Goal: Book appointment/travel/reservation

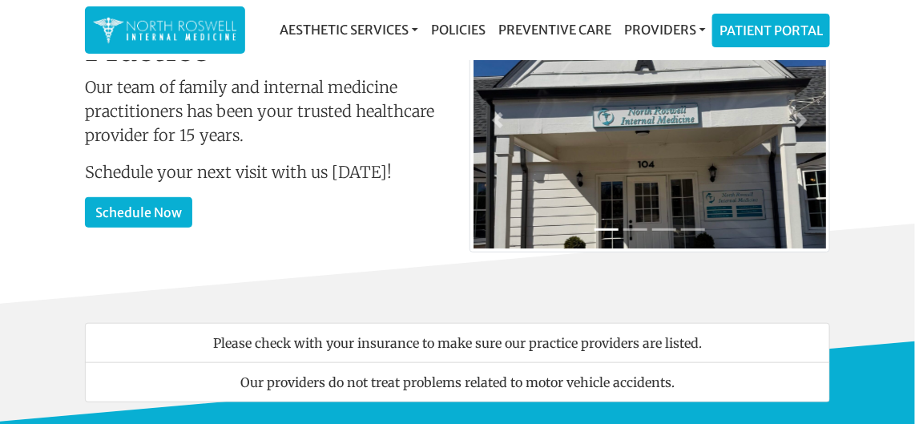
scroll to position [145, 0]
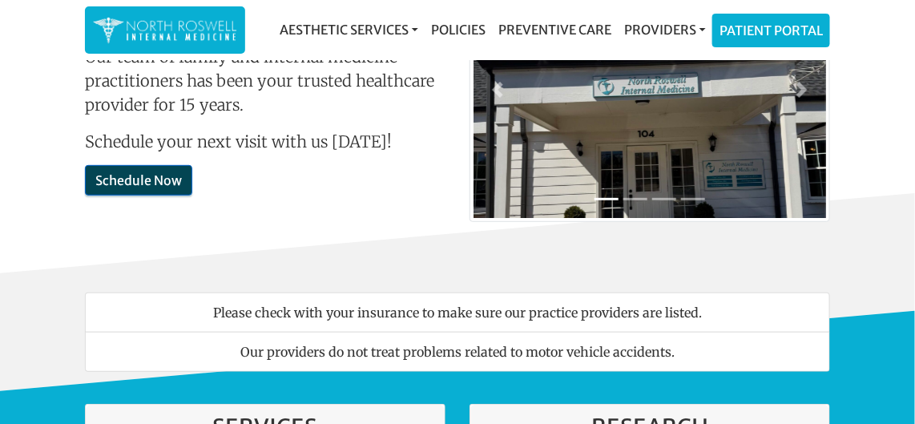
click at [117, 172] on link "Schedule Now" at bounding box center [138, 180] width 107 height 30
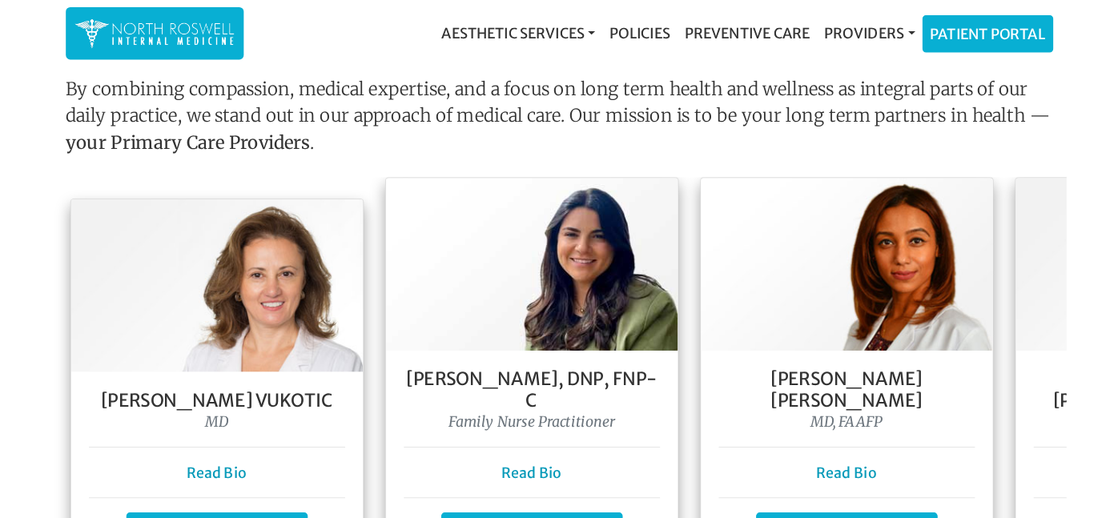
scroll to position [1383, 0]
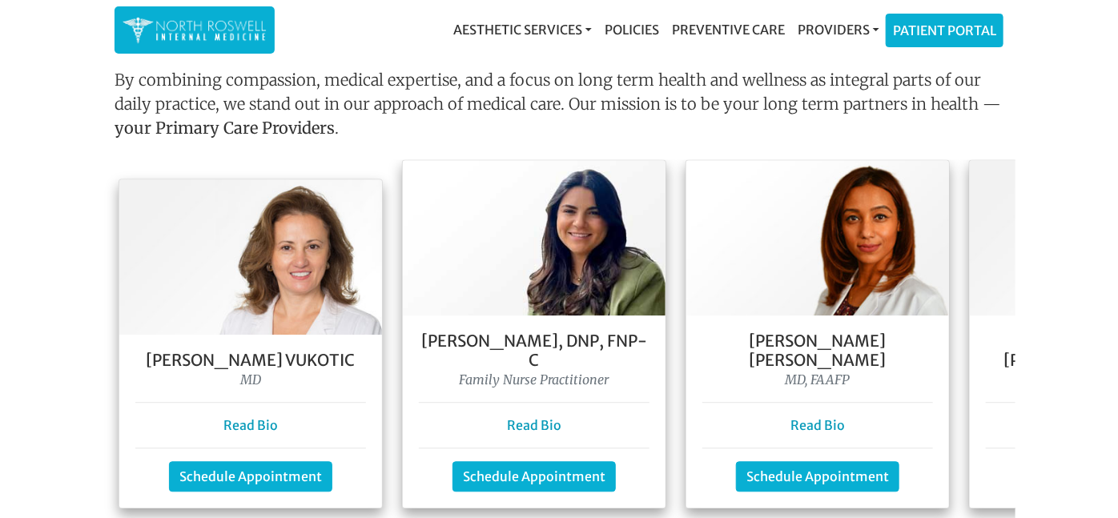
drag, startPoint x: 918, startPoint y: 0, endPoint x: 1029, endPoint y: 469, distance: 482.3
click at [914, 423] on main "Welcome To Our Practice Our team of family and internal medicine practitioners …" at bounding box center [559, 162] width 1118 height 2962
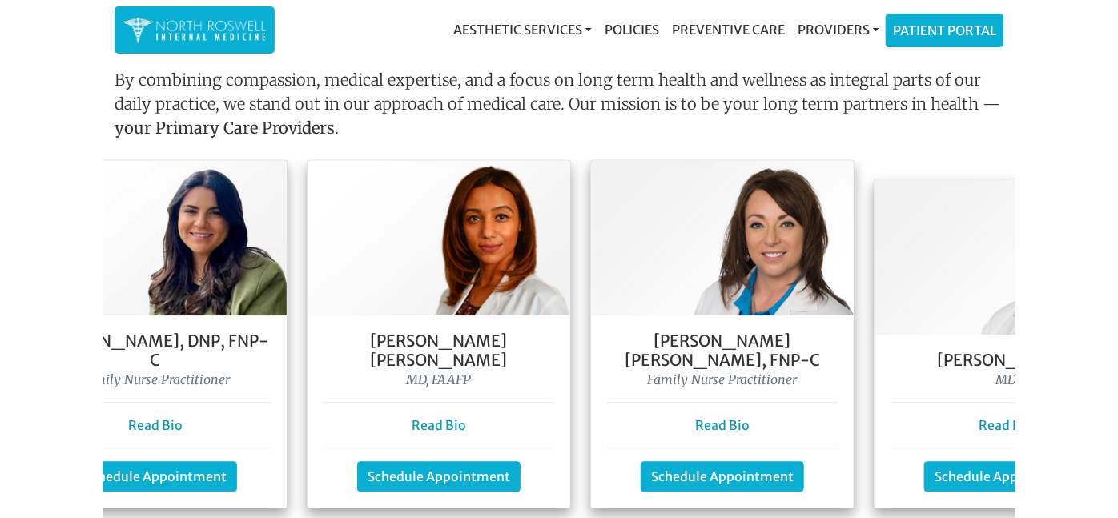
scroll to position [0, 528]
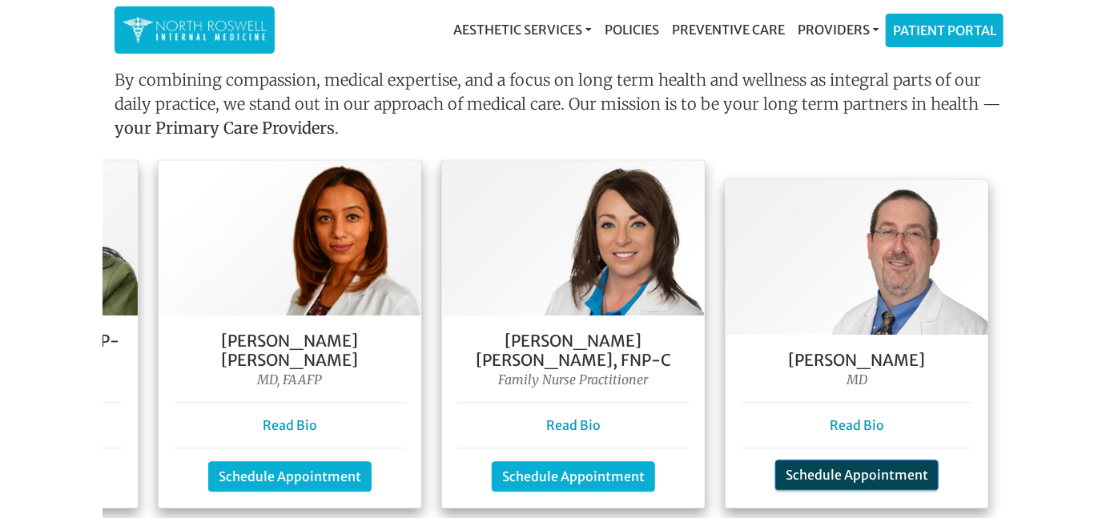
click at [857, 423] on link "Schedule Appointment" at bounding box center [856, 475] width 163 height 30
